Goal: Transaction & Acquisition: Purchase product/service

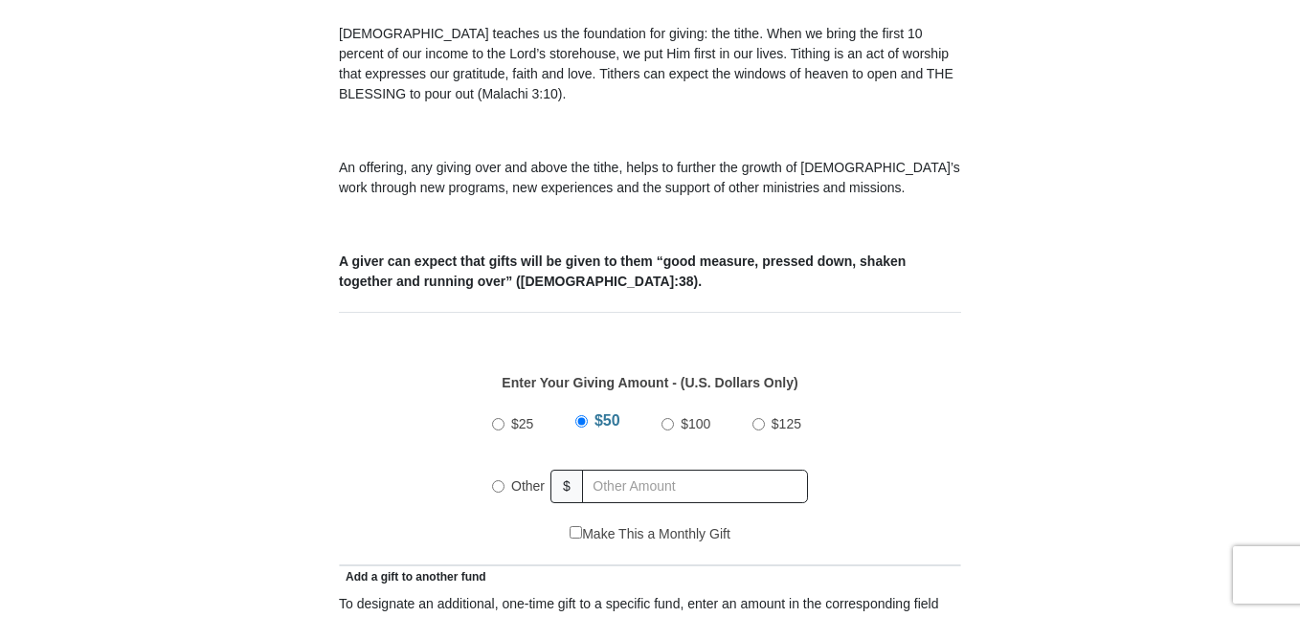
scroll to position [766, 0]
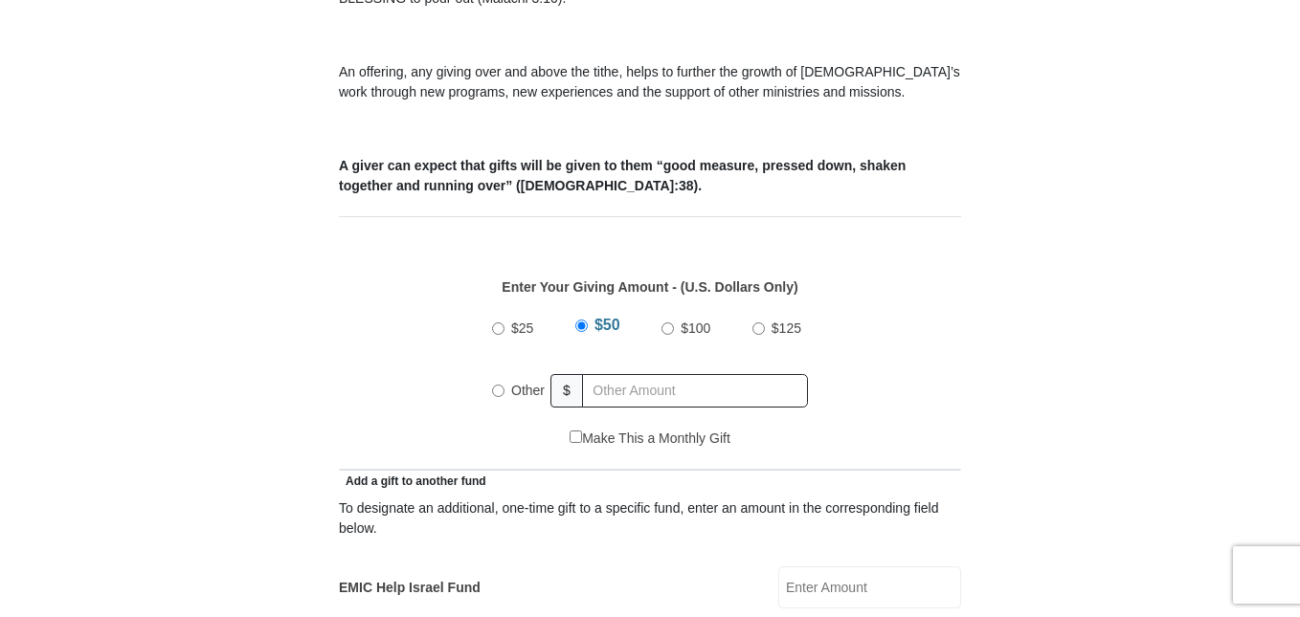
click at [500, 323] on input "$25" at bounding box center [498, 329] width 12 height 12
radio input "true"
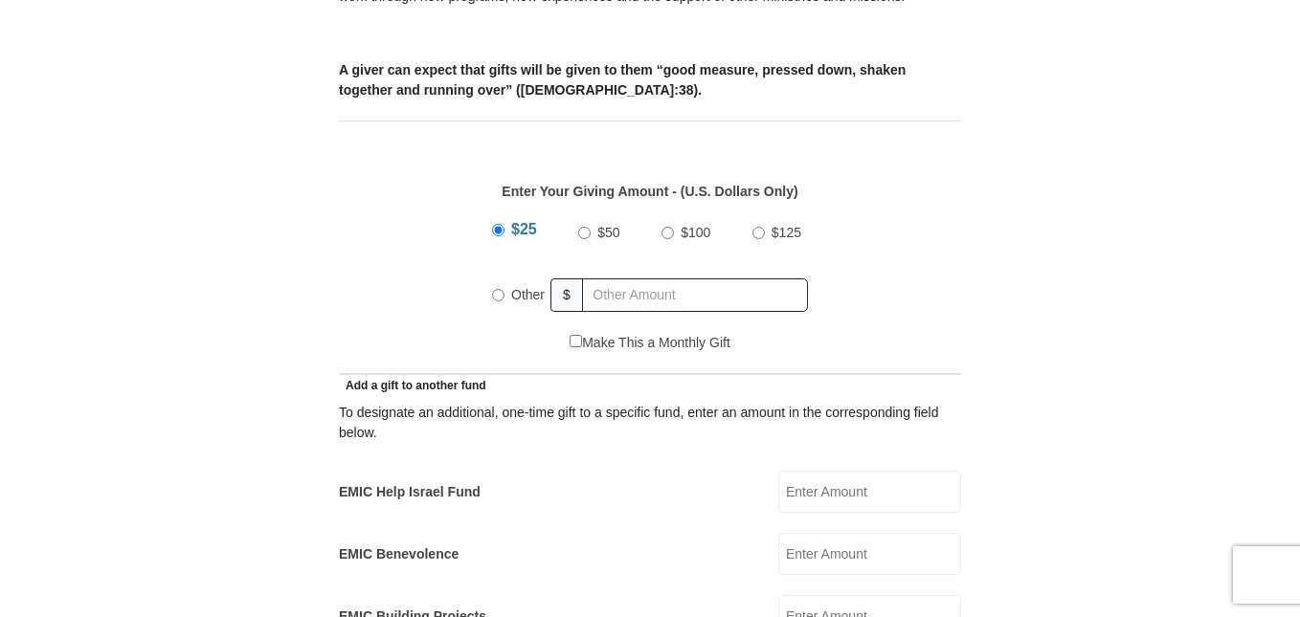
scroll to position [1053, 0]
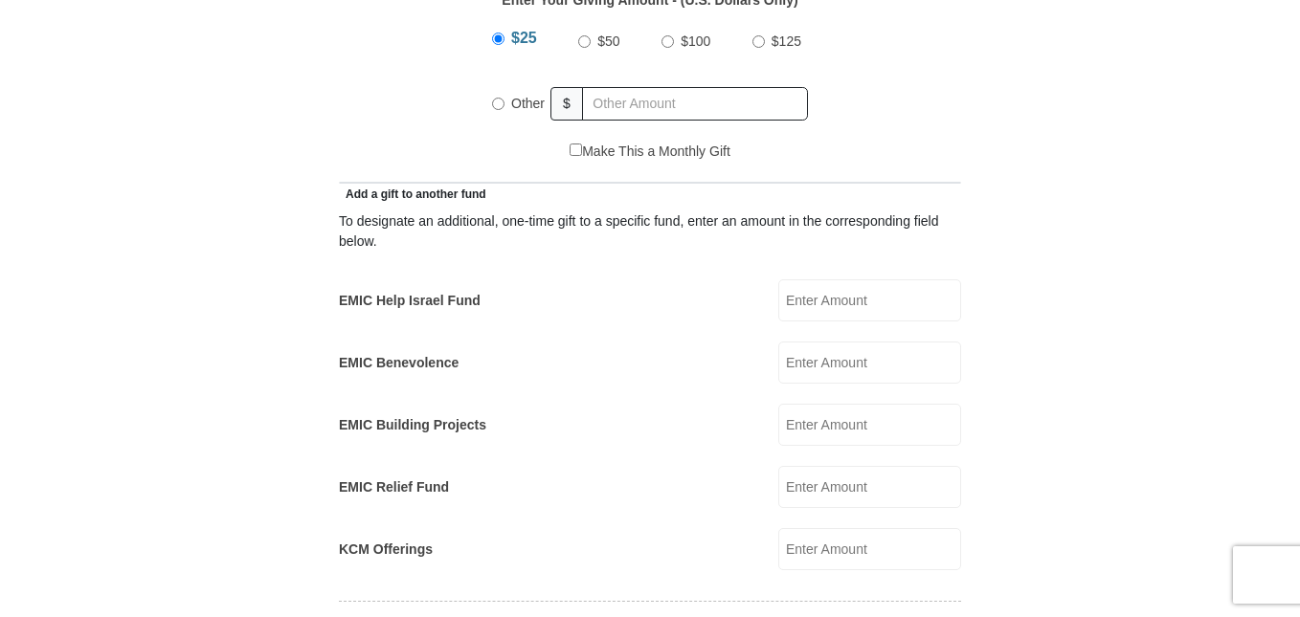
click at [839, 281] on input "EMIC Help Israel Fund" at bounding box center [869, 301] width 183 height 42
click at [1031, 295] on form "[GEOGRAPHIC_DATA][DEMOGRAPHIC_DATA] Online Giving Because of gifts like yours, …" at bounding box center [649, 509] width 1091 height 2800
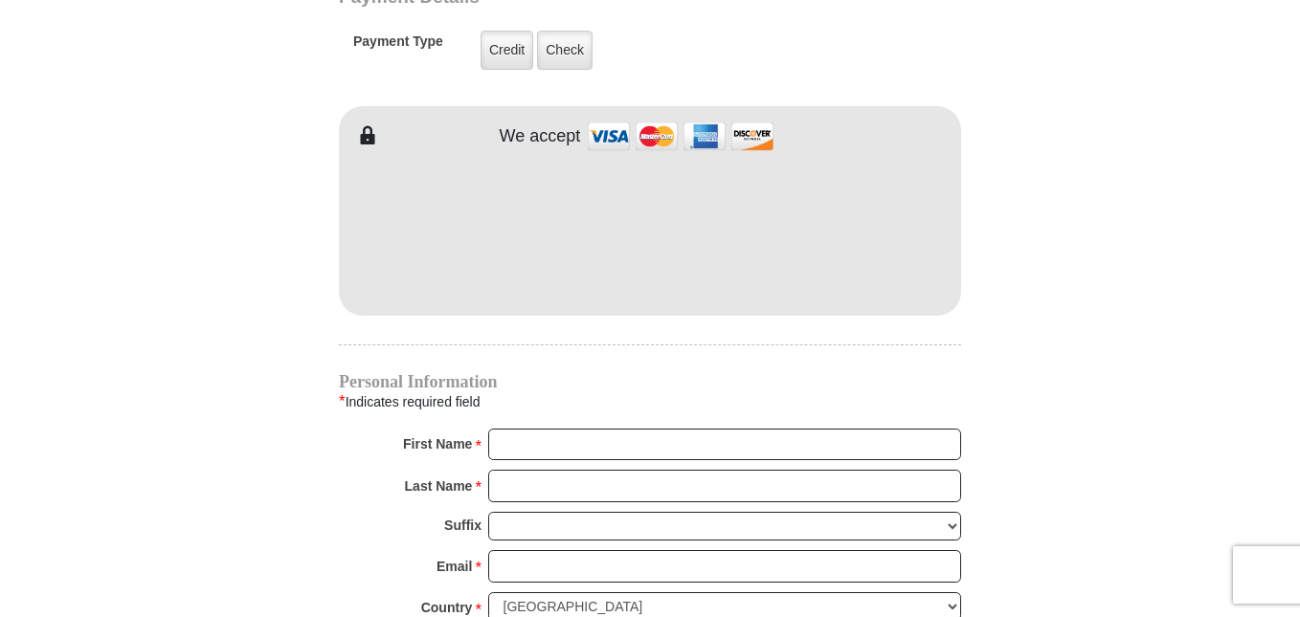
scroll to position [1792, 0]
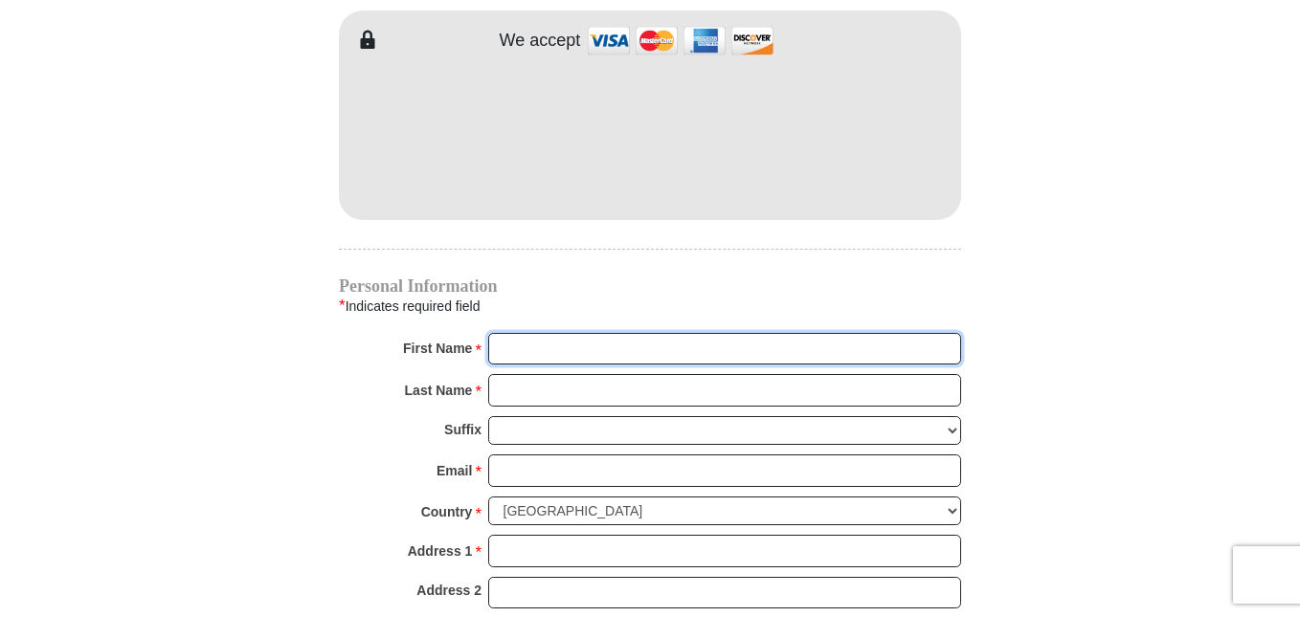
click at [550, 333] on input "First Name *" at bounding box center [724, 349] width 473 height 33
type input "[PERSON_NAME] & [PERSON_NAME]"
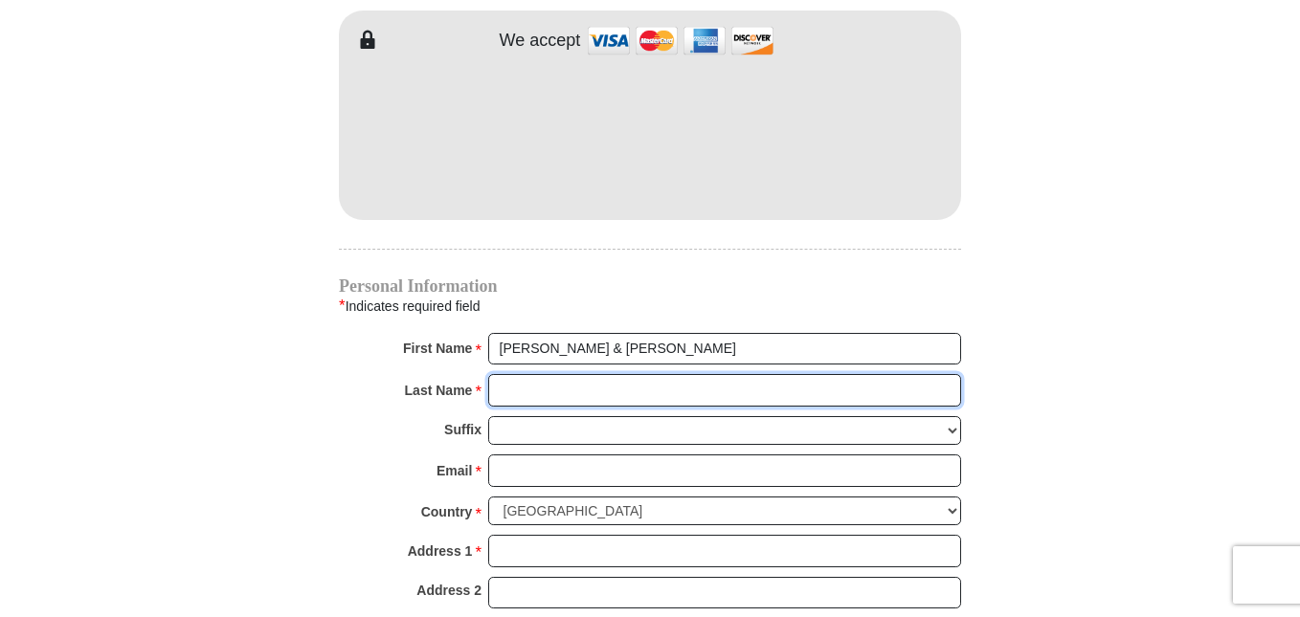
click at [545, 374] on input "Last Name *" at bounding box center [724, 390] width 473 height 33
click at [545, 374] on input "Shypitk" at bounding box center [724, 390] width 473 height 33
type input "Shypitka"
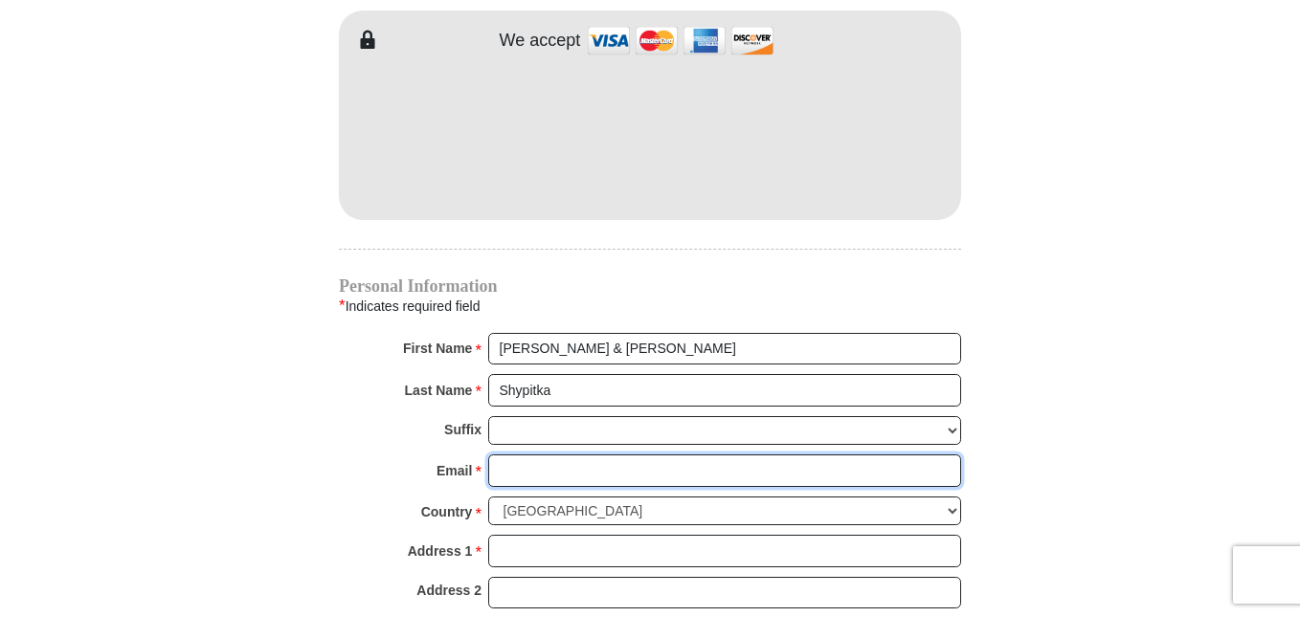
click at [530, 455] on input "Email *" at bounding box center [724, 471] width 473 height 33
type input "[EMAIL_ADDRESS][DOMAIN_NAME]"
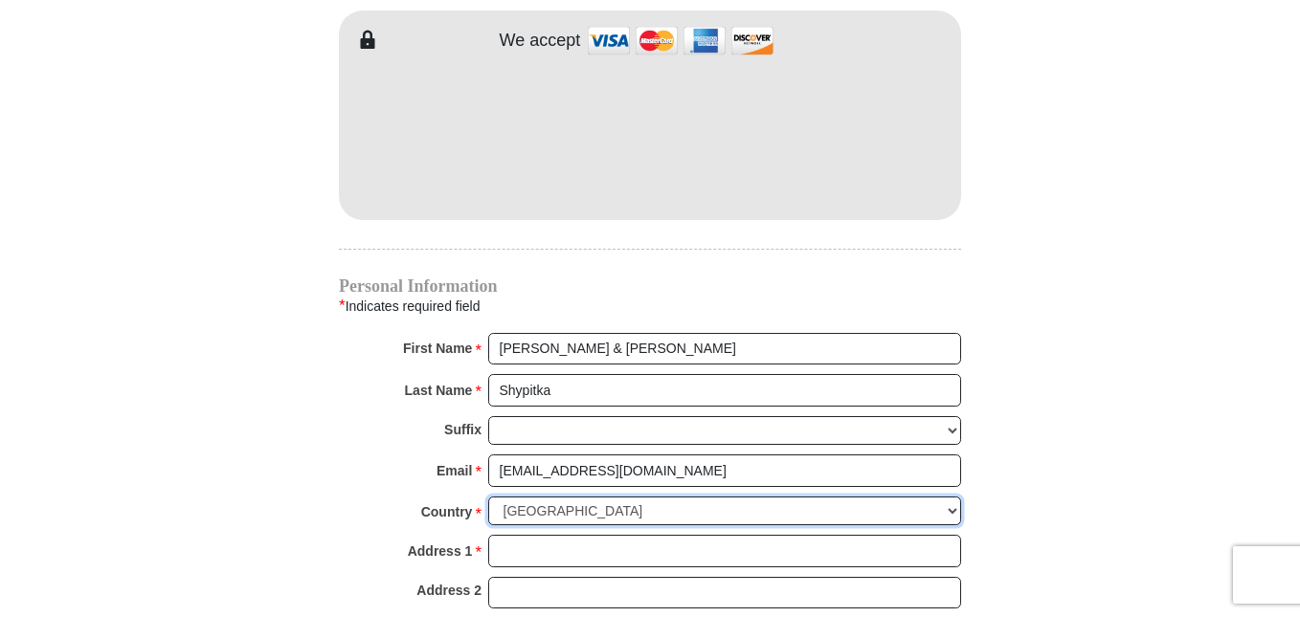
click at [951, 497] on select "[GEOGRAPHIC_DATA] [GEOGRAPHIC_DATA] [GEOGRAPHIC_DATA] [GEOGRAPHIC_DATA] [GEOGRA…" at bounding box center [724, 512] width 473 height 30
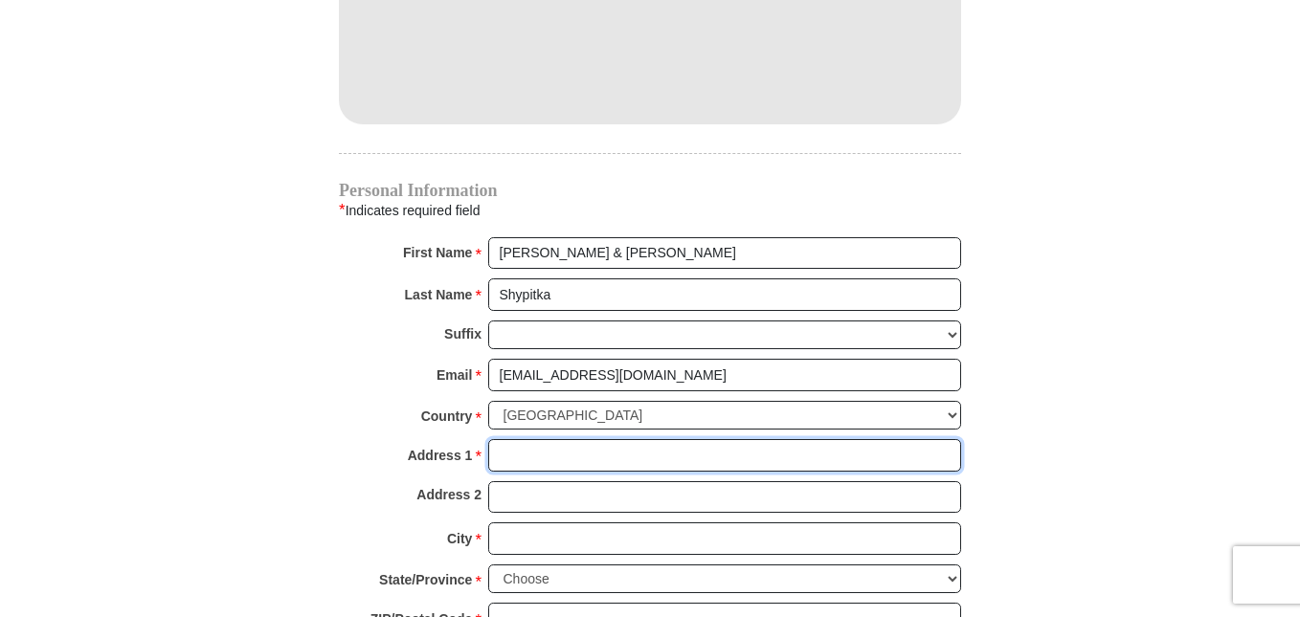
click at [957, 439] on input "Address 1 *" at bounding box center [724, 455] width 473 height 33
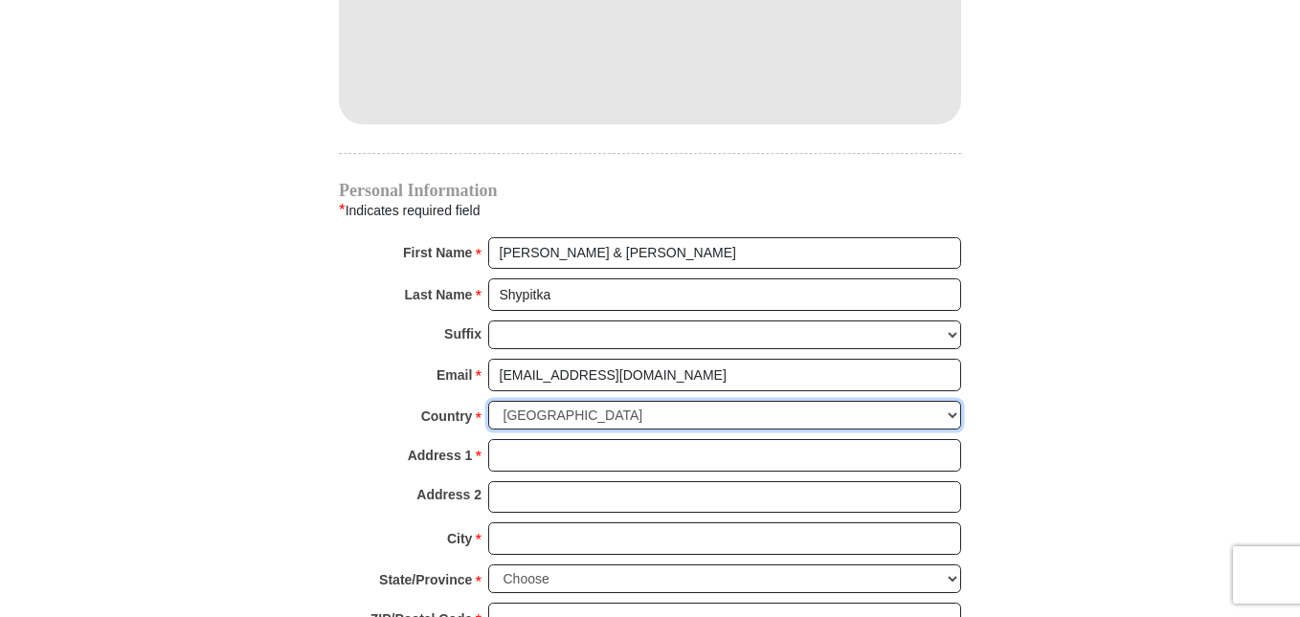
click at [952, 401] on select "[GEOGRAPHIC_DATA] [GEOGRAPHIC_DATA] [GEOGRAPHIC_DATA] [GEOGRAPHIC_DATA] [GEOGRA…" at bounding box center [724, 416] width 473 height 30
select select "CA"
click at [488, 401] on select "[GEOGRAPHIC_DATA] [GEOGRAPHIC_DATA] [GEOGRAPHIC_DATA] [GEOGRAPHIC_DATA] [GEOGRA…" at bounding box center [724, 416] width 473 height 30
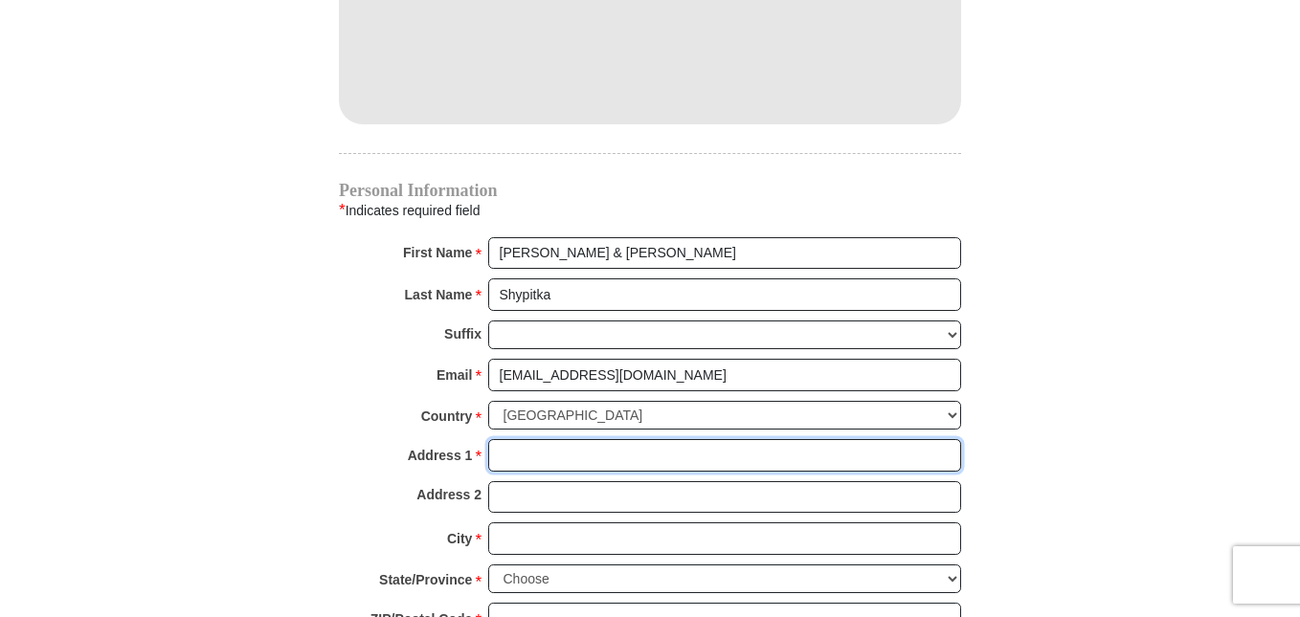
click at [503, 439] on input "Address 1 *" at bounding box center [724, 455] width 473 height 33
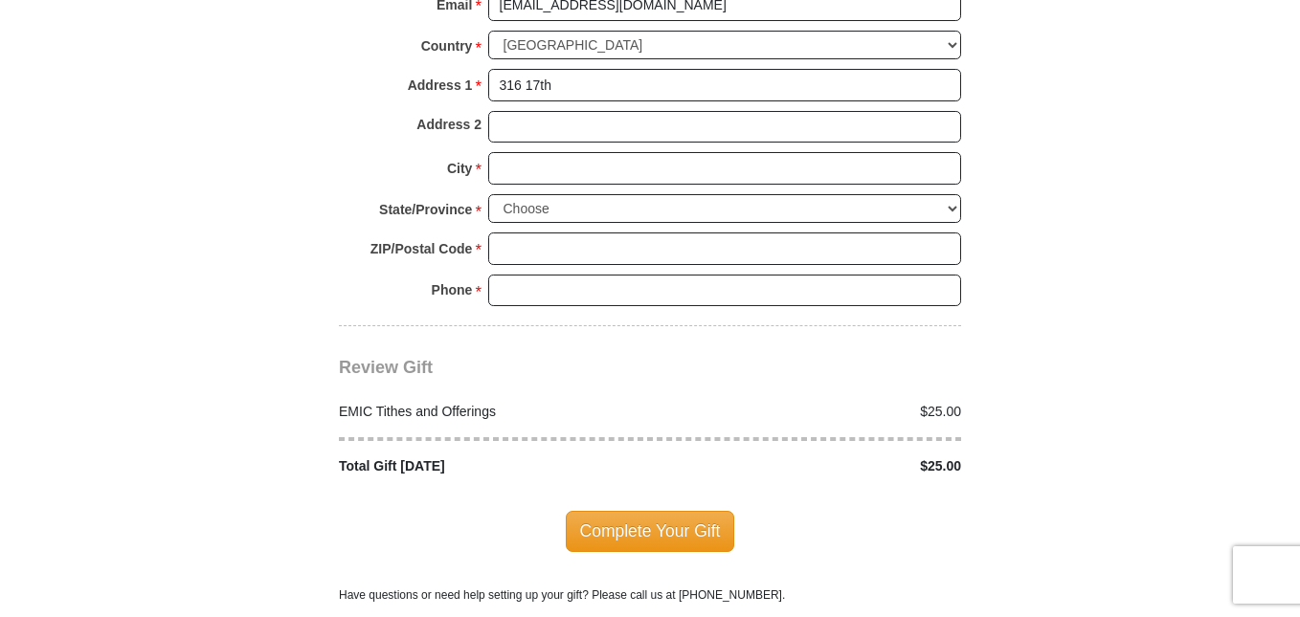
scroll to position [2247, 0]
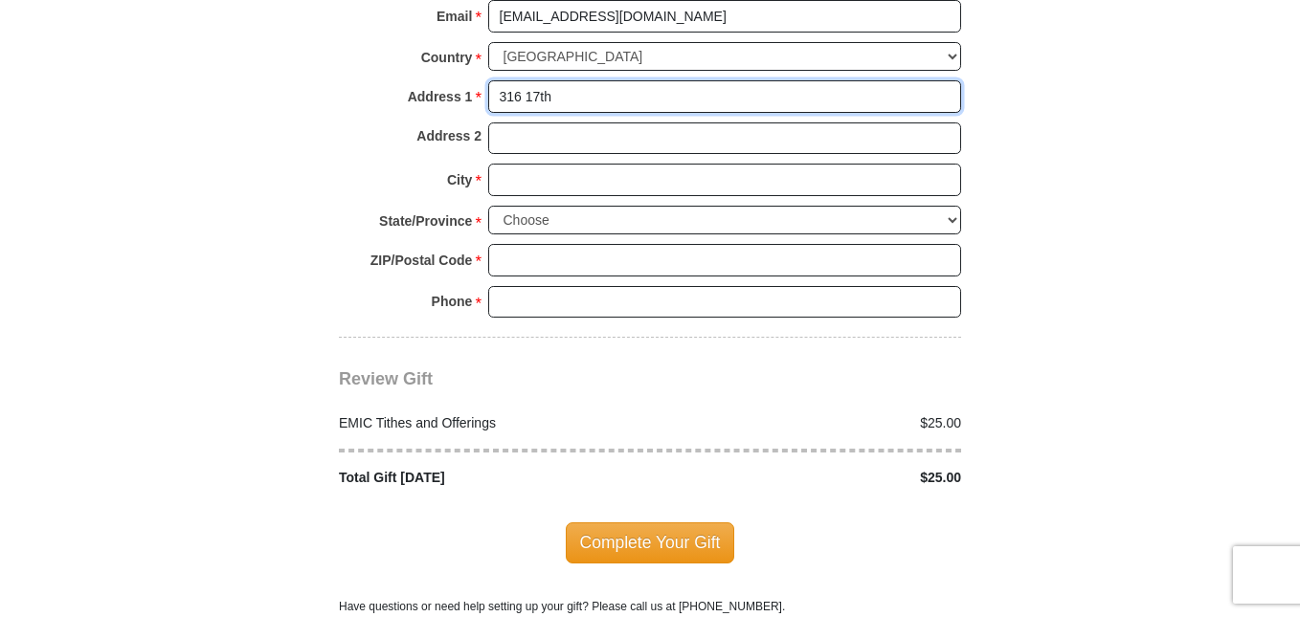
click at [611, 80] on input "316 17th" at bounding box center [724, 96] width 473 height 33
type input "[STREET_ADDRESS]"
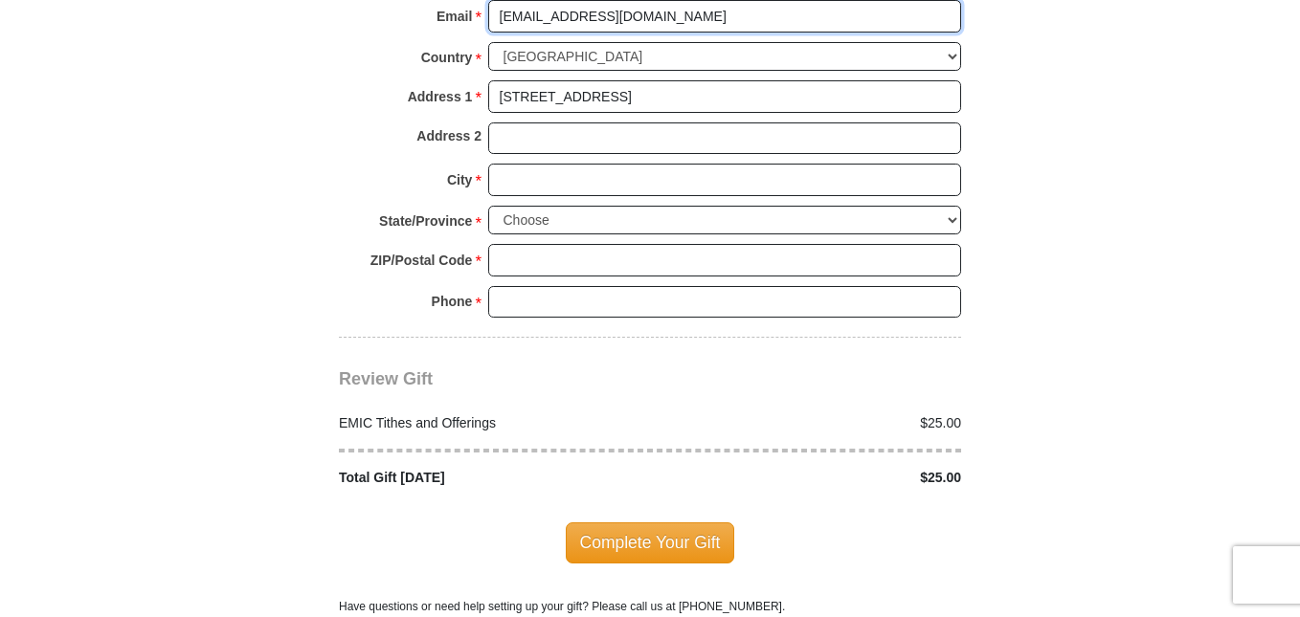
click at [546, 5] on input "[EMAIL_ADDRESS][DOMAIN_NAME]" at bounding box center [724, 16] width 473 height 33
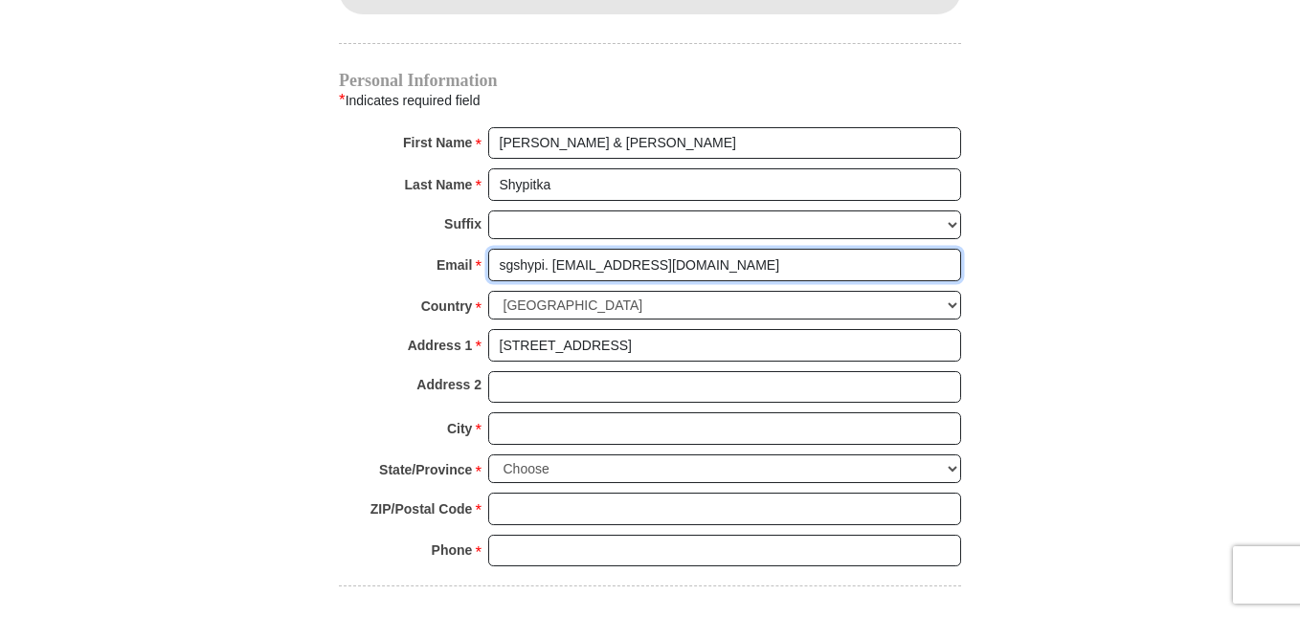
scroll to position [1872, 0]
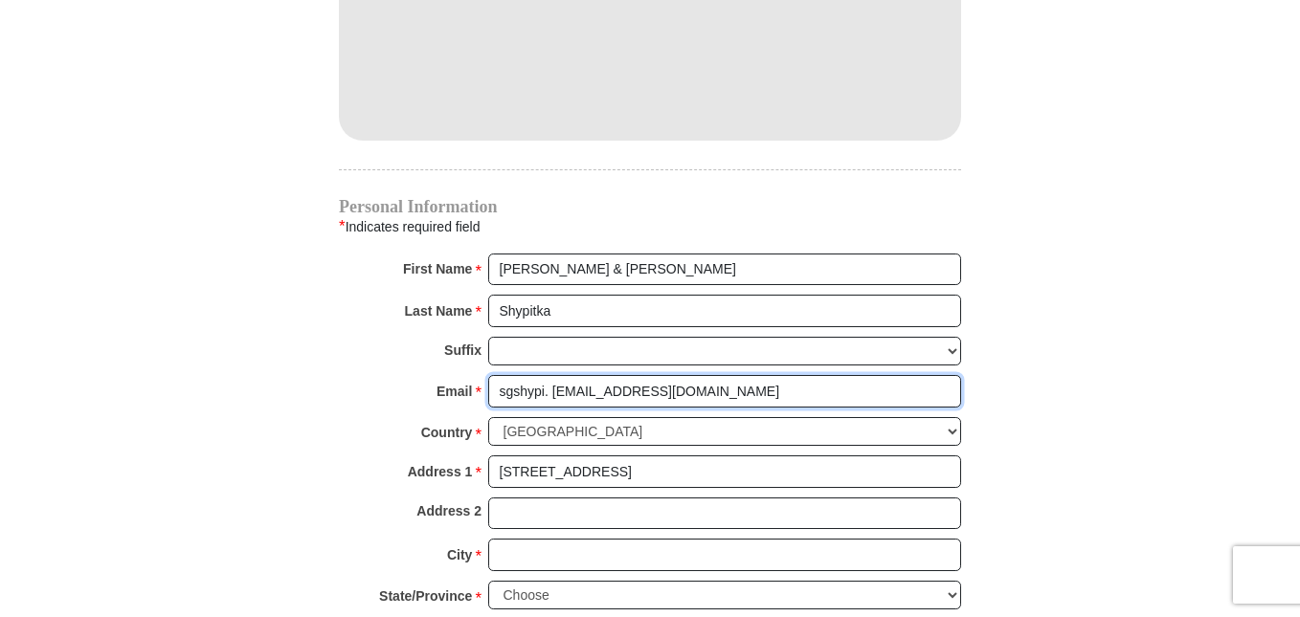
drag, startPoint x: 549, startPoint y: 6, endPoint x: 569, endPoint y: 8, distance: 20.2
drag, startPoint x: 586, startPoint y: 366, endPoint x: 553, endPoint y: 366, distance: 32.5
click at [553, 375] on input "sgshypi. [EMAIL_ADDRESS][DOMAIN_NAME]" at bounding box center [724, 391] width 473 height 33
type input "[EMAIL_ADDRESS][DOMAIN_NAME]"
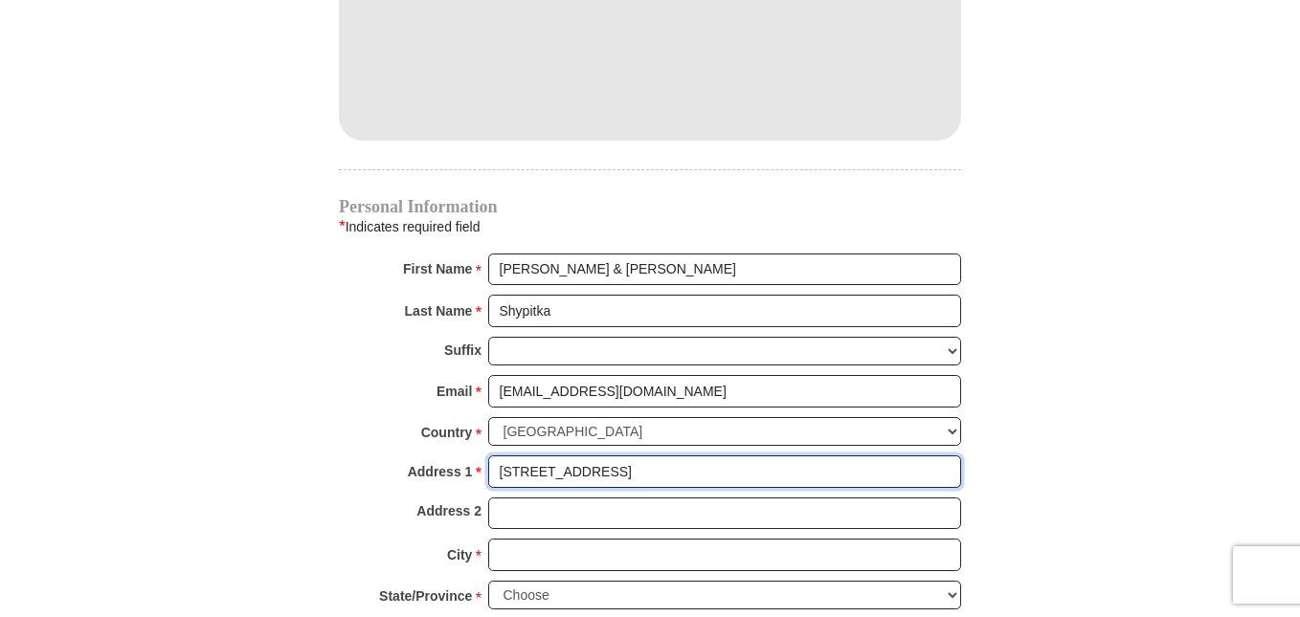
click at [617, 459] on input "[STREET_ADDRESS]" at bounding box center [724, 472] width 473 height 33
type input "[STREET_ADDRESS]"
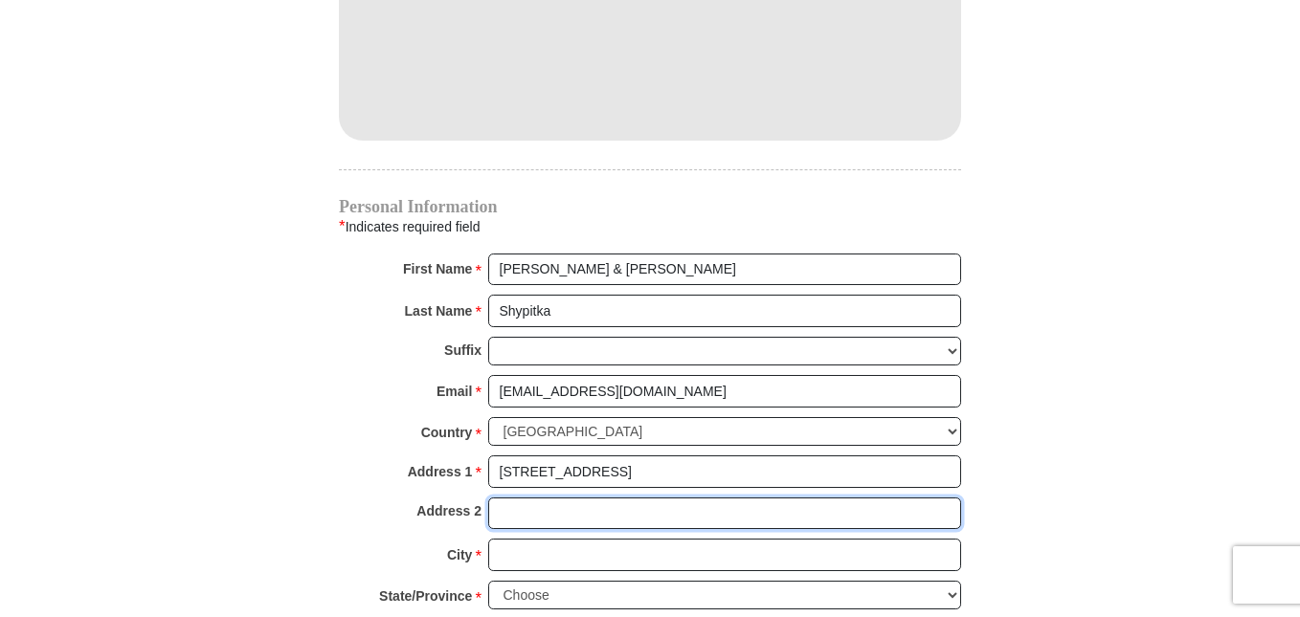
paste input "North"
type input "N"
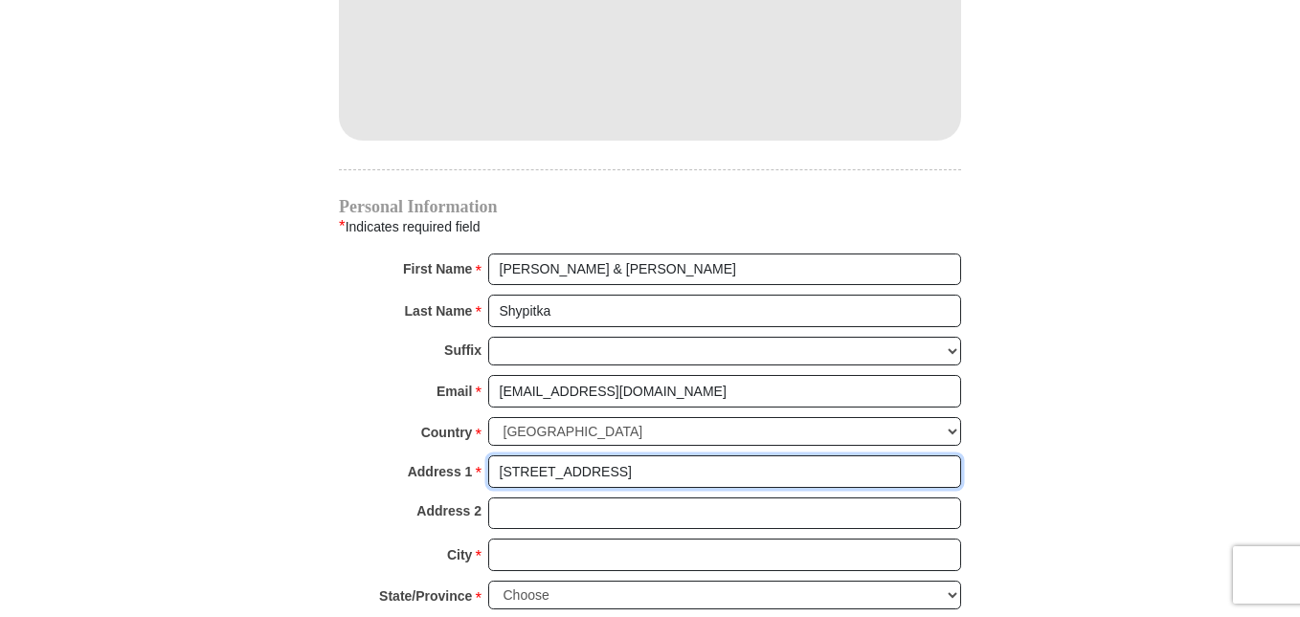
click at [611, 456] on input "[STREET_ADDRESS]" at bounding box center [724, 472] width 473 height 33
type input "[STREET_ADDRESS] North"
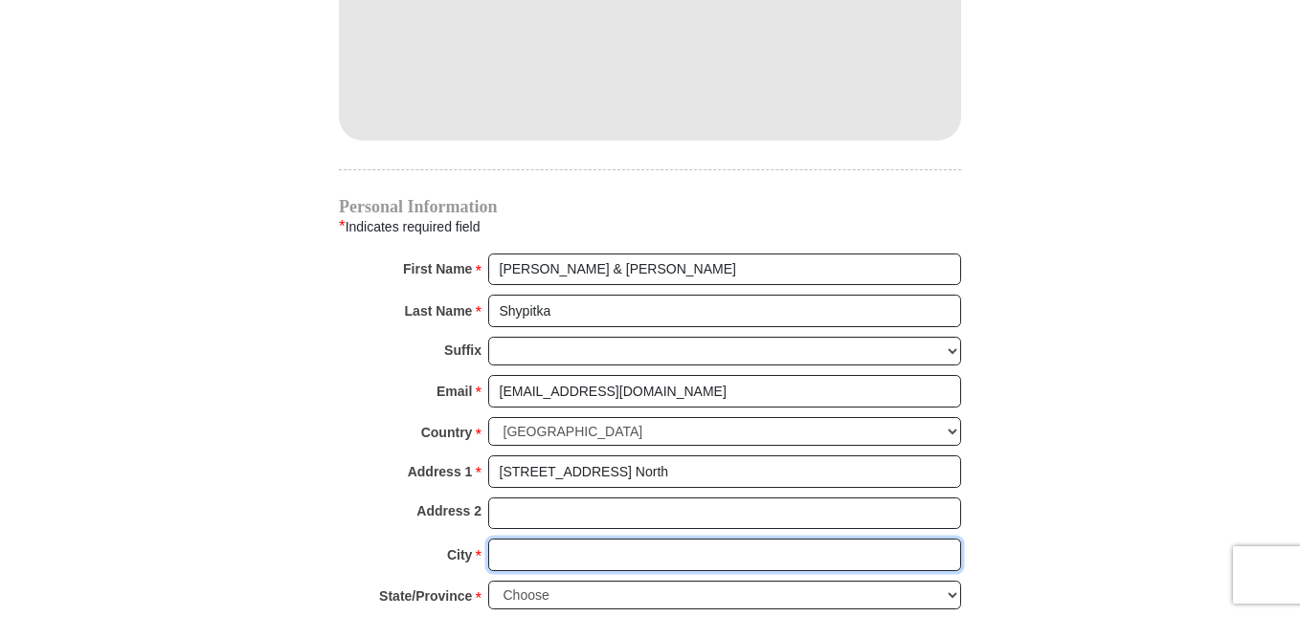
click at [575, 539] on input "City *" at bounding box center [724, 555] width 473 height 33
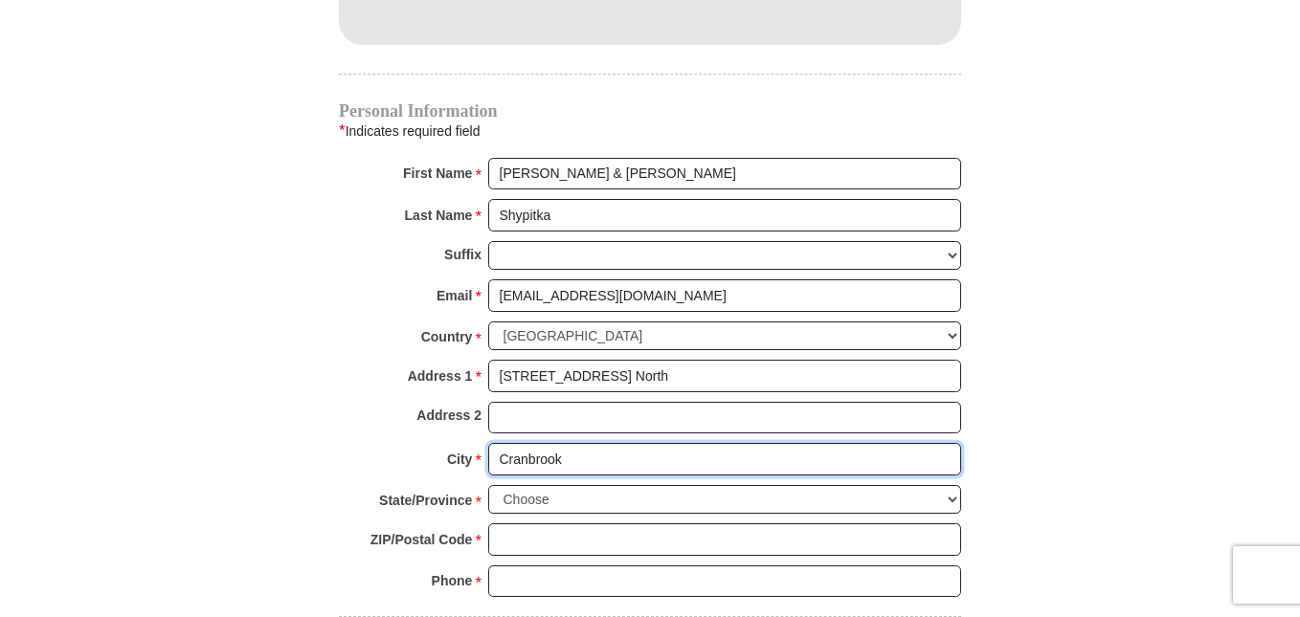
type input "Cranbrook"
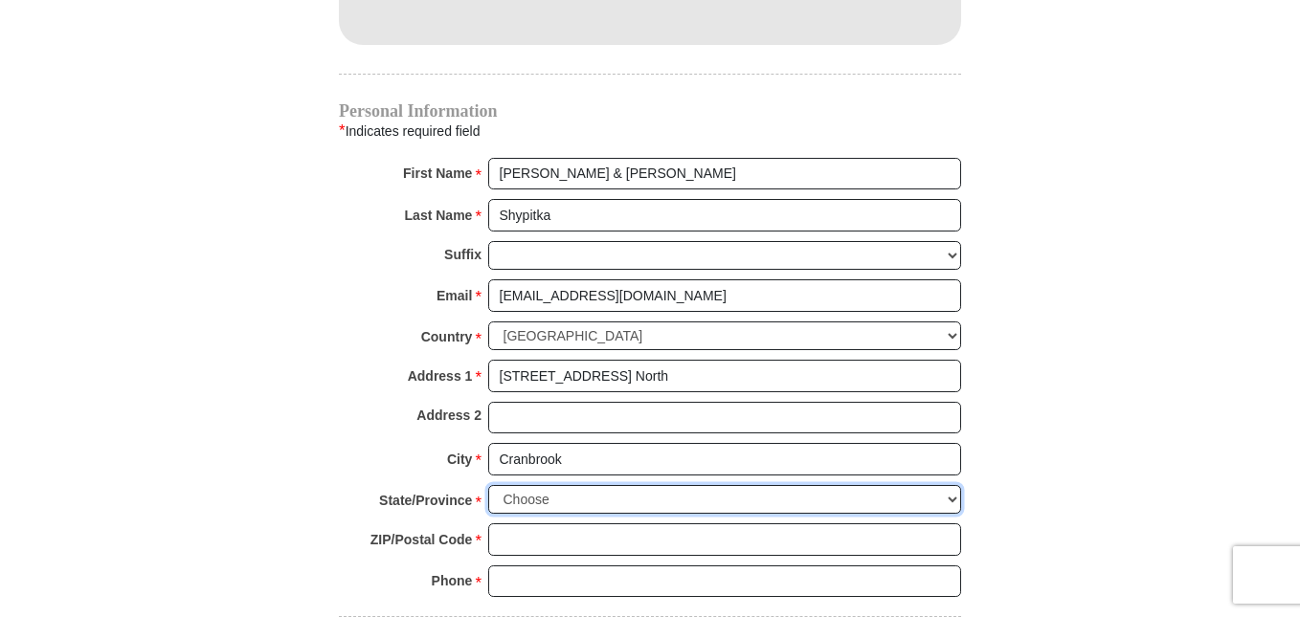
click at [955, 485] on select "Choose [GEOGRAPHIC_DATA] [GEOGRAPHIC_DATA] [GEOGRAPHIC_DATA] [GEOGRAPHIC_DATA] …" at bounding box center [724, 500] width 473 height 30
select select "BC"
click at [488, 485] on select "Choose [GEOGRAPHIC_DATA] [GEOGRAPHIC_DATA] [GEOGRAPHIC_DATA] [GEOGRAPHIC_DATA] …" at bounding box center [724, 500] width 473 height 30
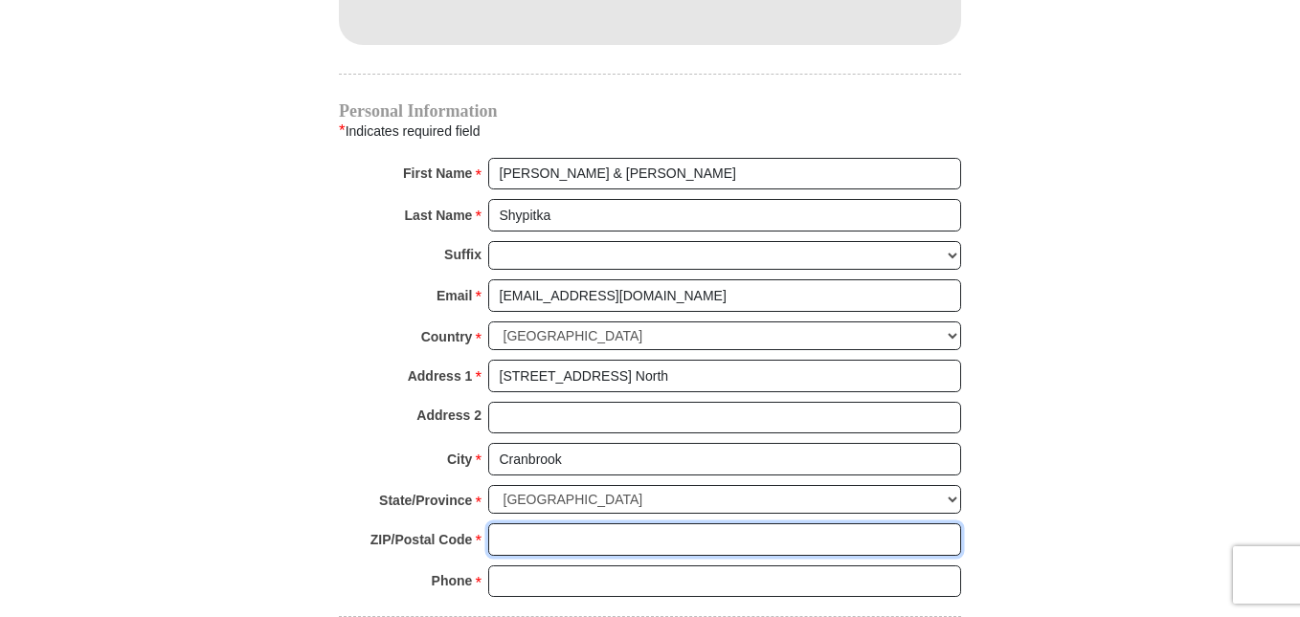
click at [547, 524] on input "ZIP/Postal Code *" at bounding box center [724, 540] width 473 height 33
click at [589, 524] on input "V1C" at bounding box center [724, 540] width 473 height 33
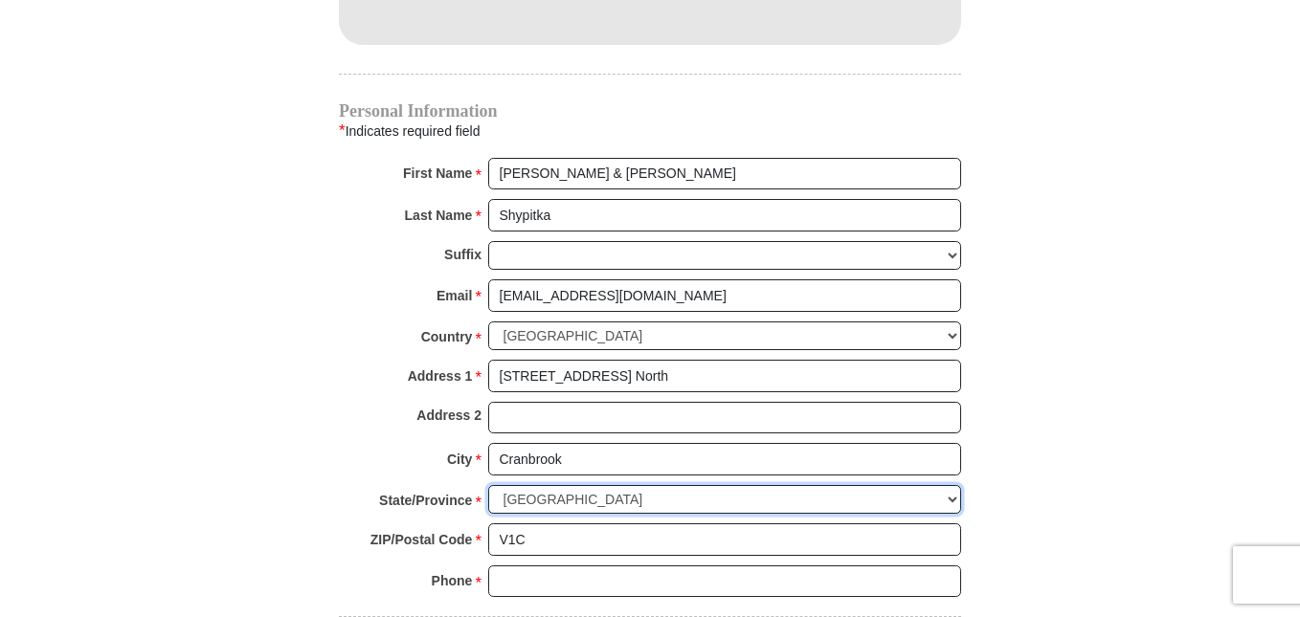
click at [728, 485] on select "Choose [GEOGRAPHIC_DATA] [GEOGRAPHIC_DATA] [GEOGRAPHIC_DATA] [GEOGRAPHIC_DATA] …" at bounding box center [724, 500] width 473 height 30
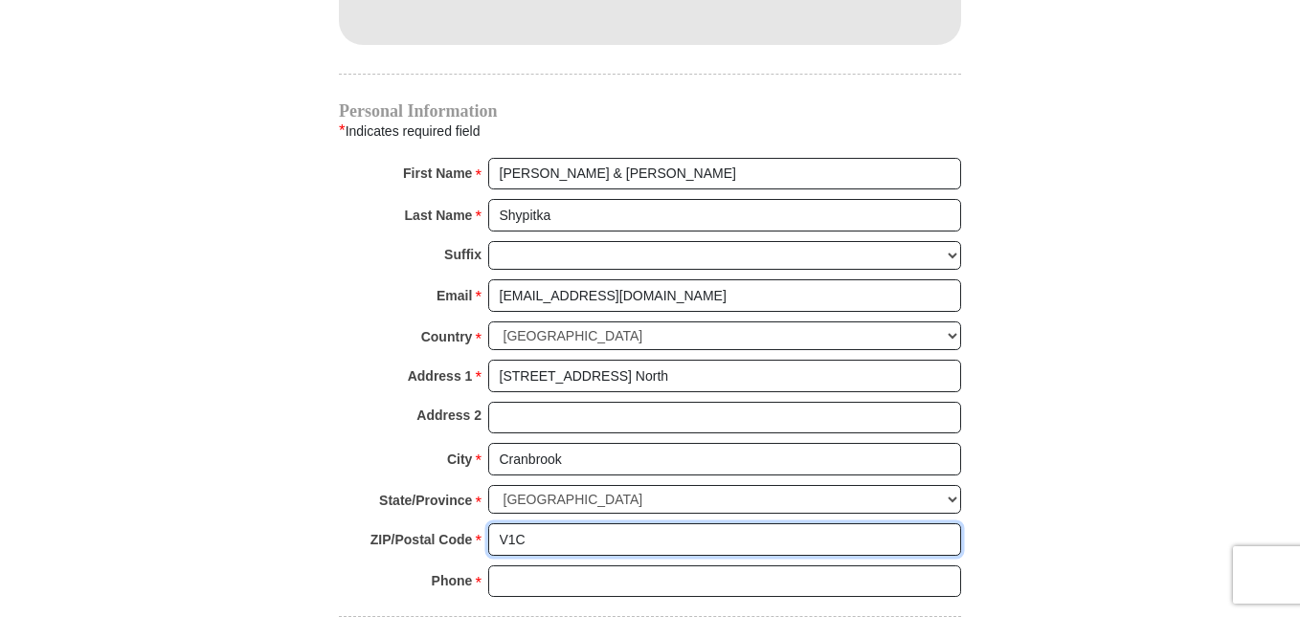
click at [649, 524] on input "V1C" at bounding box center [724, 540] width 473 height 33
type input "V1C3x1"
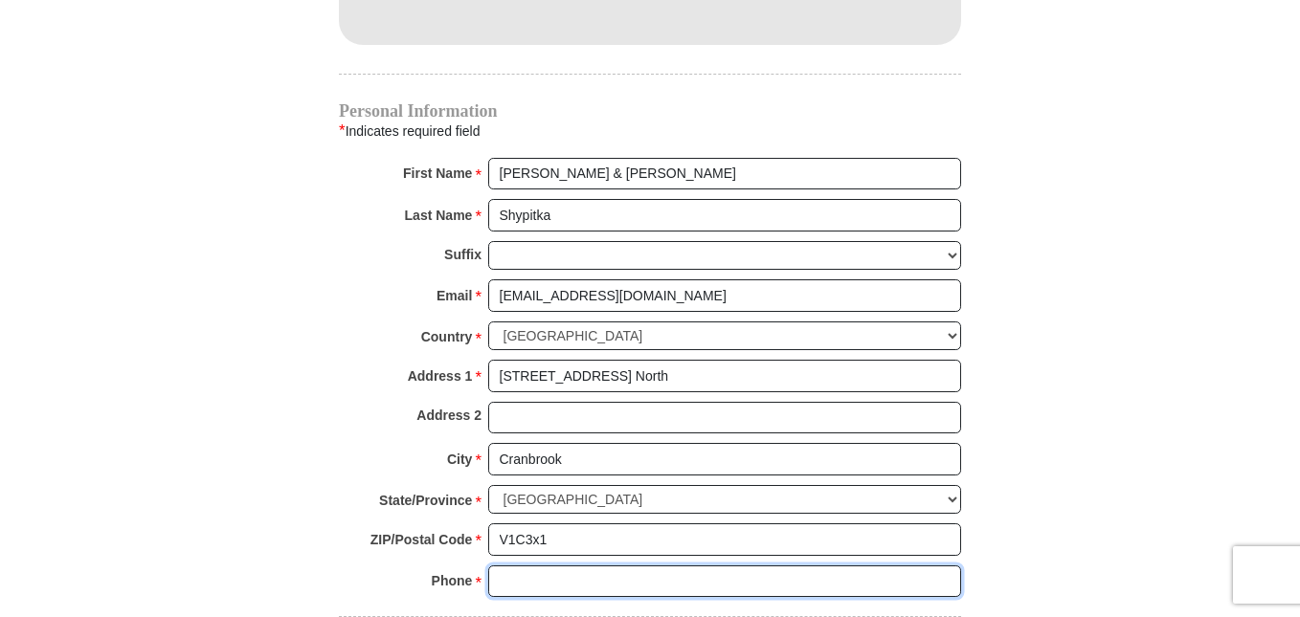
click at [612, 566] on input "Phone * *" at bounding box center [724, 582] width 473 height 33
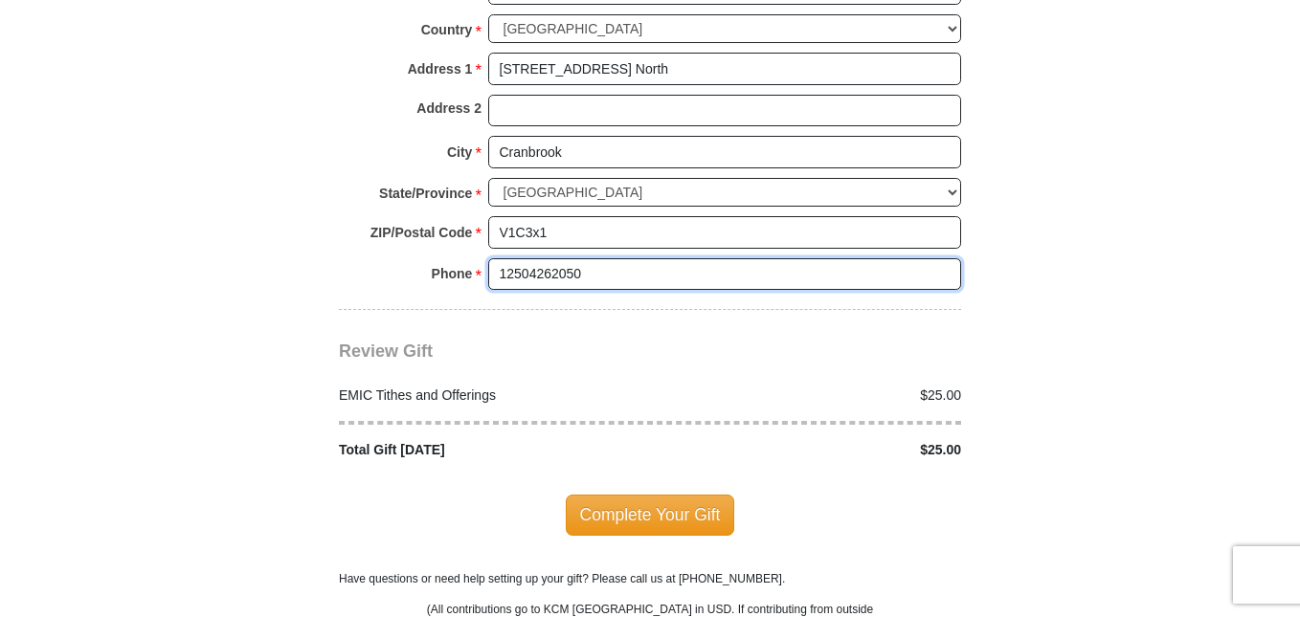
scroll to position [2280, 0]
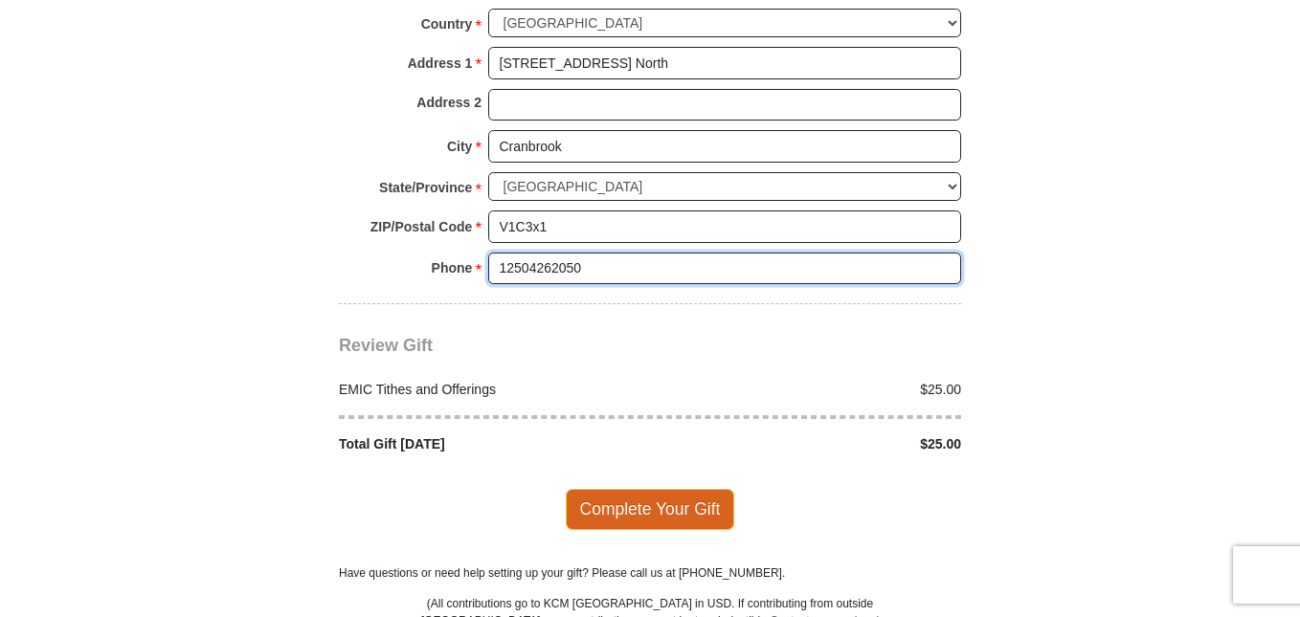
type input "12504262050"
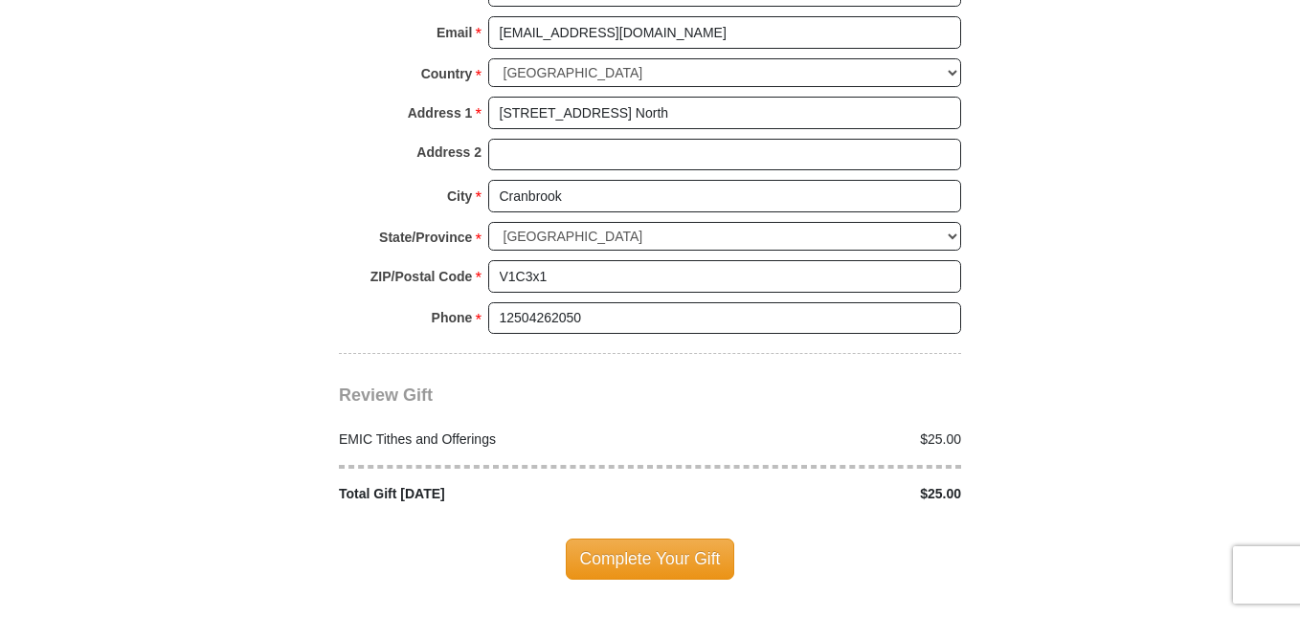
scroll to position [2236, 0]
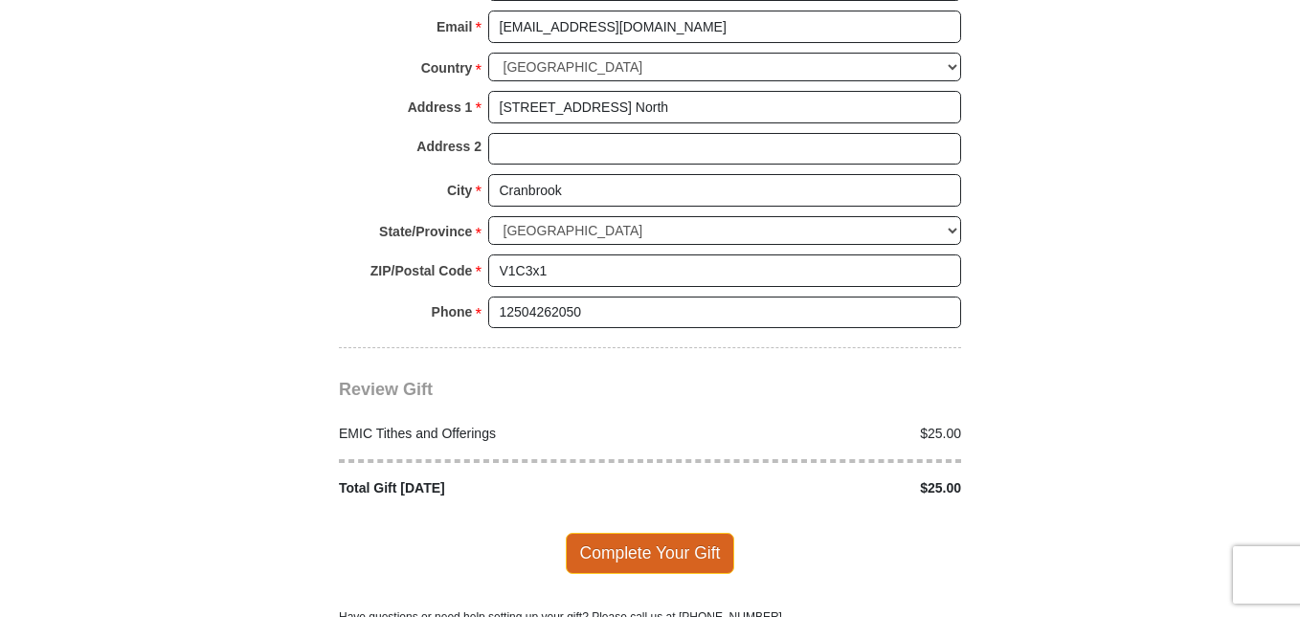
click at [713, 533] on span "Complete Your Gift" at bounding box center [650, 553] width 169 height 40
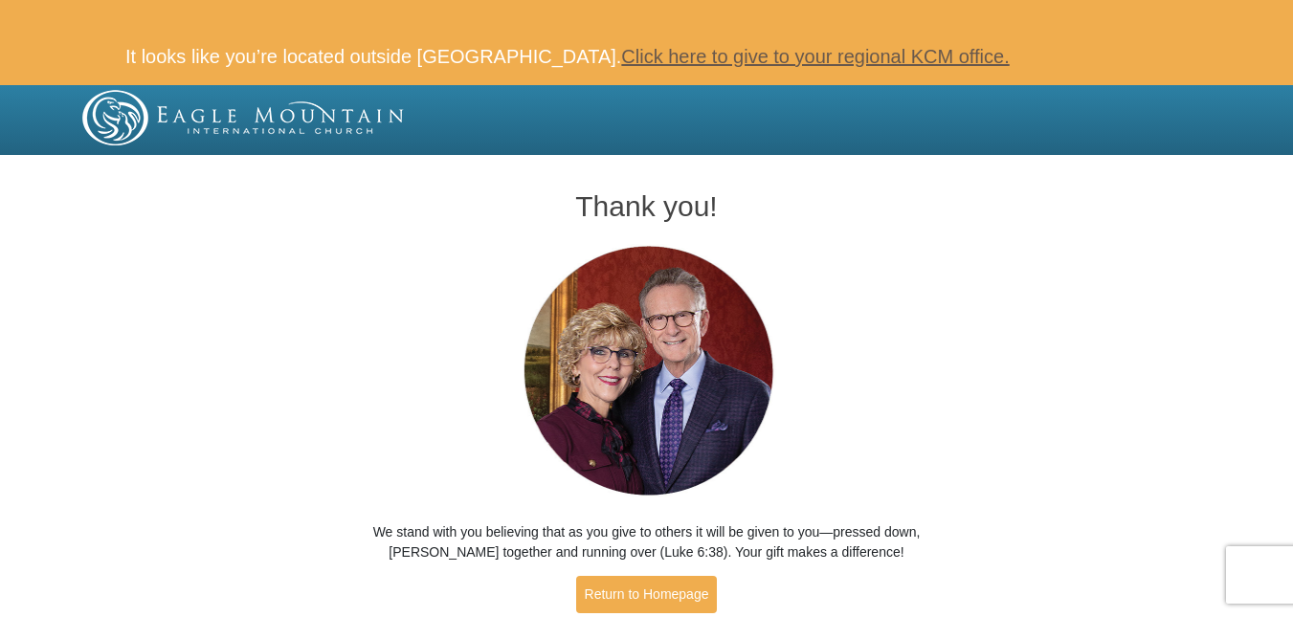
scroll to position [96, 0]
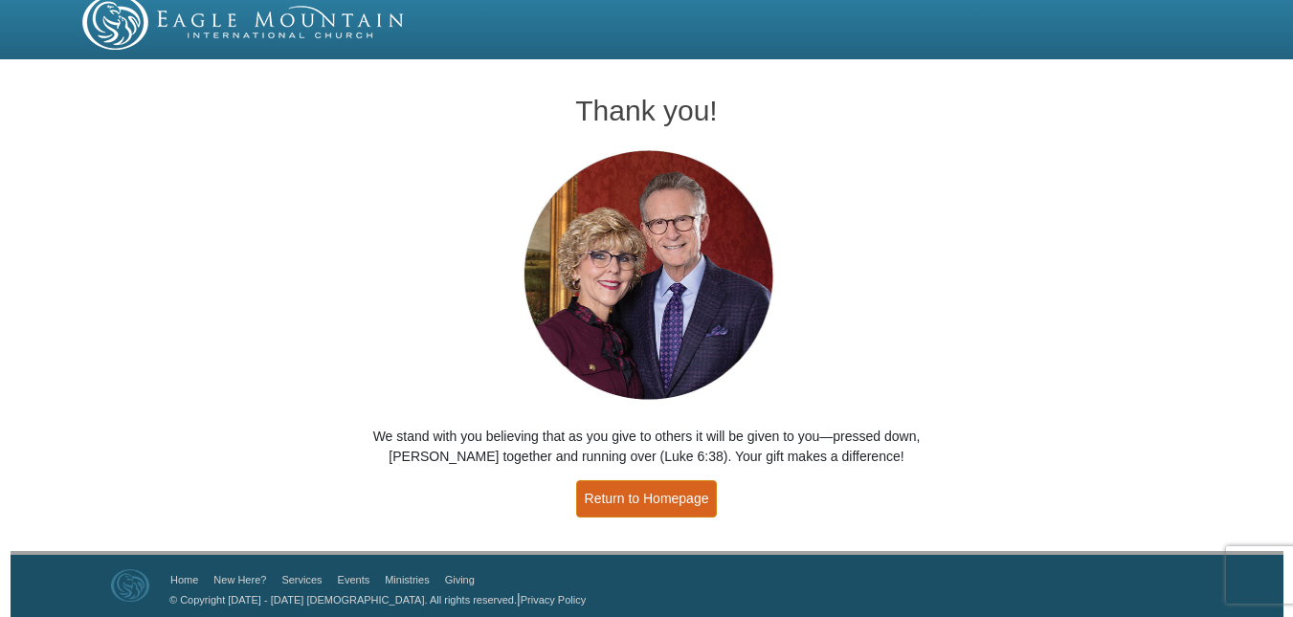
click at [667, 499] on link "Return to Homepage" at bounding box center [647, 499] width 142 height 37
